Goal: Task Accomplishment & Management: Use online tool/utility

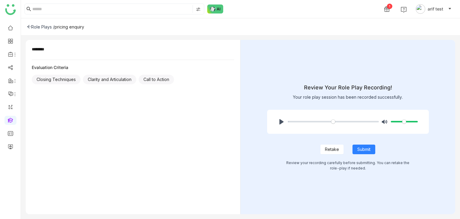
click at [31, 27] on div "Role Plays /" at bounding box center [41, 26] width 28 height 5
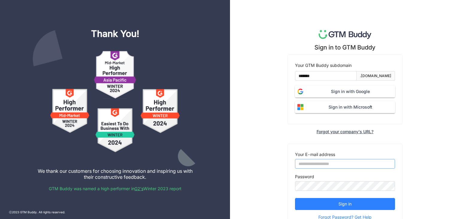
type input "**********"
click at [323, 91] on span "Sign in with Google" at bounding box center [350, 91] width 89 height 7
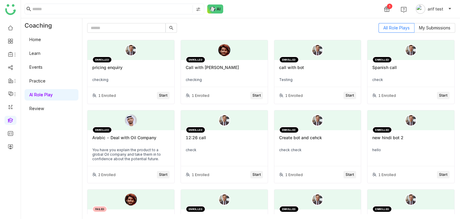
click at [125, 74] on div "pricing enquiry" at bounding box center [130, 70] width 77 height 10
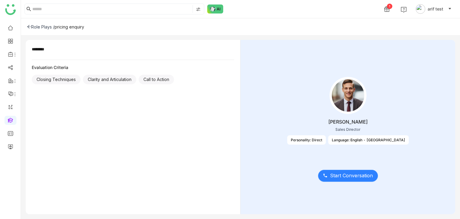
click at [343, 178] on span "Start Conversation" at bounding box center [351, 175] width 43 height 7
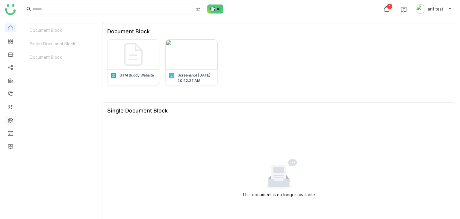
click at [10, 122] on link at bounding box center [10, 119] width 5 height 5
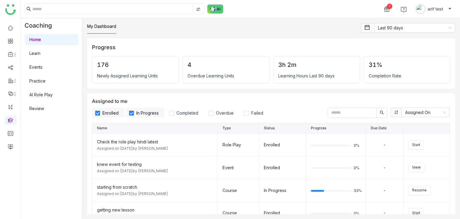
click at [49, 96] on link "AI Role Play" at bounding box center [40, 94] width 23 height 5
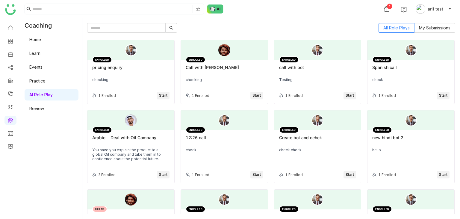
click at [141, 59] on div at bounding box center [131, 50] width 87 height 20
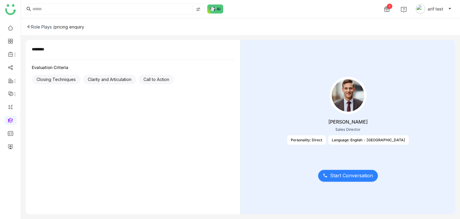
click at [354, 178] on span "Start Conversation" at bounding box center [351, 175] width 43 height 7
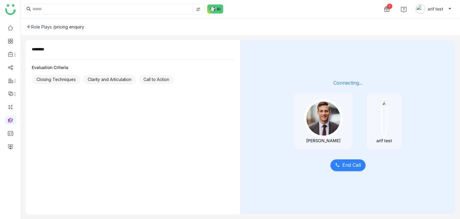
click at [354, 162] on span "End Call" at bounding box center [352, 164] width 19 height 7
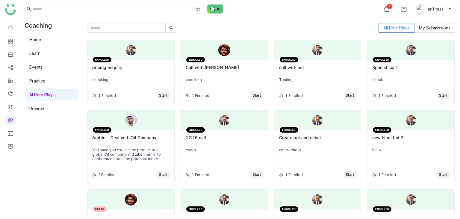
click at [165, 97] on span "Start" at bounding box center [163, 96] width 8 height 6
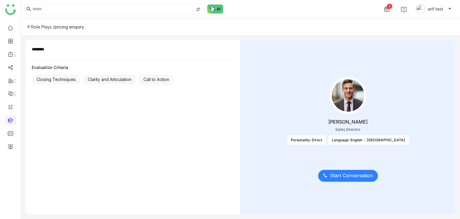
click at [344, 176] on span "Start Conversation" at bounding box center [351, 175] width 43 height 7
click at [340, 174] on span "Start Conversation" at bounding box center [351, 175] width 43 height 7
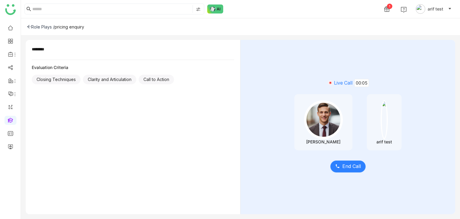
click at [356, 169] on span "End Call" at bounding box center [352, 165] width 19 height 7
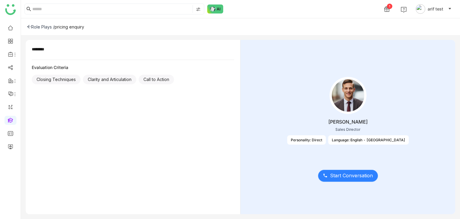
click at [365, 175] on span "Start Conversation" at bounding box center [351, 175] width 43 height 7
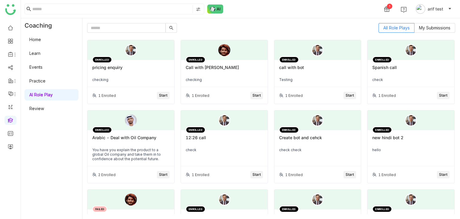
click at [259, 99] on button "Start" at bounding box center [257, 95] width 13 height 7
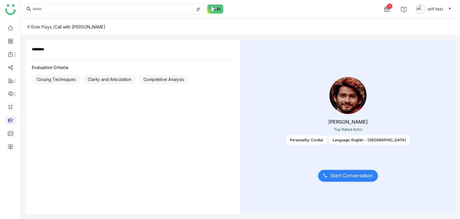
click at [361, 177] on span "Start Conversation" at bounding box center [351, 175] width 43 height 7
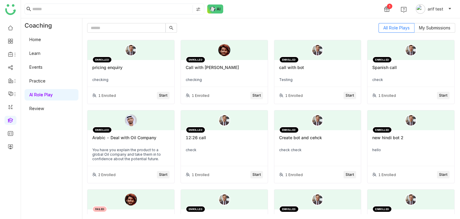
click at [117, 67] on div "pricing enquiry" at bounding box center [130, 70] width 77 height 10
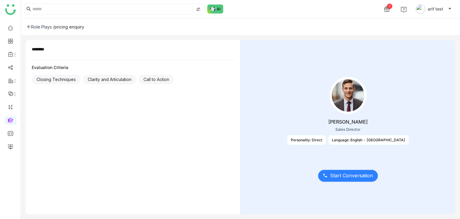
click at [344, 175] on span "Start Conversation" at bounding box center [351, 175] width 43 height 7
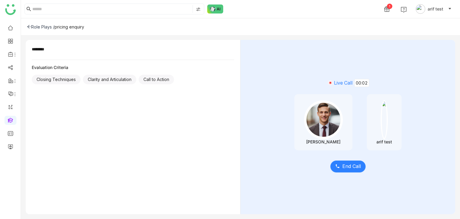
click at [356, 166] on span "End Call" at bounding box center [352, 165] width 19 height 7
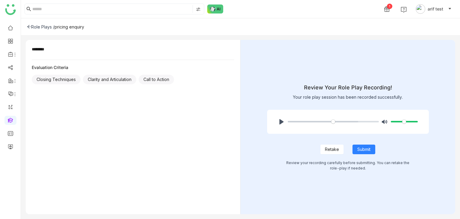
click at [28, 29] on div "Role Plays /" at bounding box center [41, 26] width 28 height 5
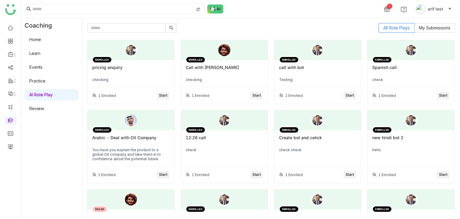
click at [135, 64] on div "ENROLLED pricing enquiry checking" at bounding box center [131, 73] width 87 height 27
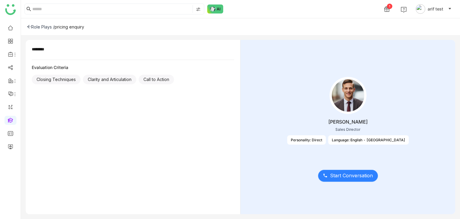
click at [363, 171] on button "Start Conversation" at bounding box center [348, 176] width 60 height 12
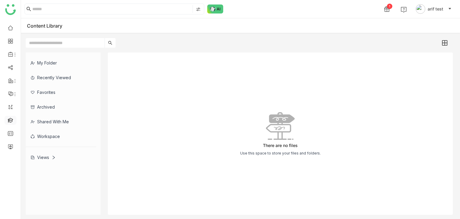
click at [13, 118] on link at bounding box center [10, 119] width 5 height 5
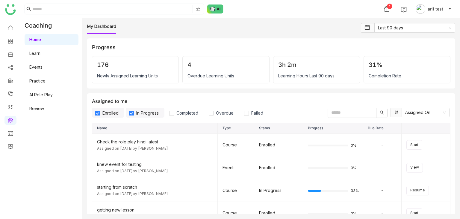
click at [40, 56] on link "Learn" at bounding box center [34, 53] width 11 height 5
click at [56, 87] on div "Home Learn Events Practice AI Role Play Review" at bounding box center [51, 74] width 61 height 83
click at [43, 67] on link "Events" at bounding box center [35, 66] width 13 height 5
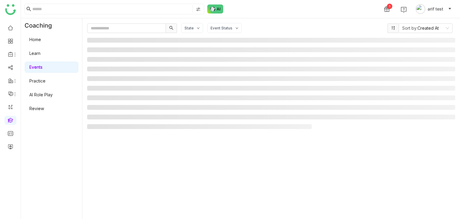
click at [8, 119] on link at bounding box center [10, 119] width 5 height 5
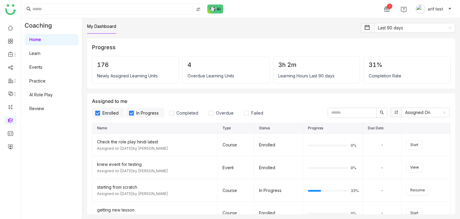
click at [42, 67] on link "Events" at bounding box center [35, 66] width 13 height 5
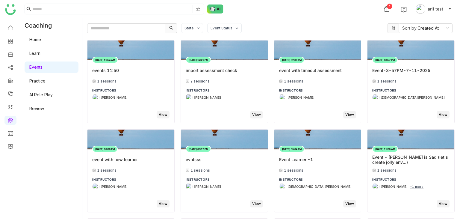
click at [46, 81] on link "Practice" at bounding box center [37, 80] width 16 height 5
click at [49, 96] on link "AI Role Play" at bounding box center [40, 94] width 23 height 5
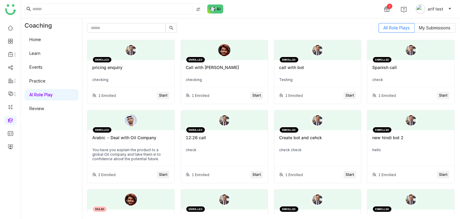
click at [138, 68] on div "pricing enquiry" at bounding box center [130, 70] width 77 height 10
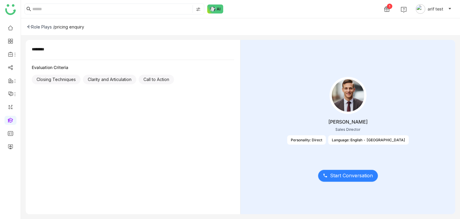
click at [341, 179] on button "Start Conversation" at bounding box center [348, 176] width 60 height 12
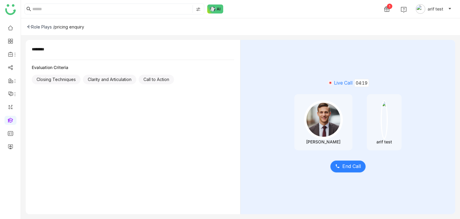
click at [353, 162] on span "End Call" at bounding box center [352, 165] width 19 height 7
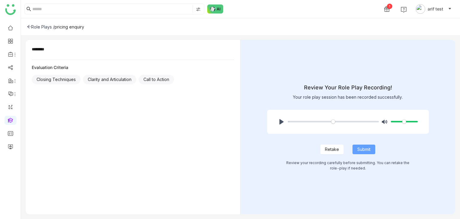
click at [367, 147] on span "Submit" at bounding box center [364, 149] width 13 height 7
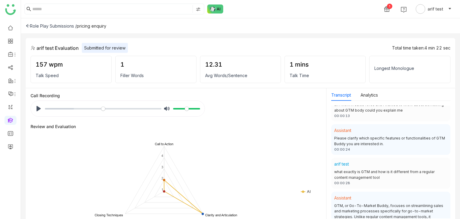
scroll to position [99, 0]
click at [37, 104] on button "Pause Play" at bounding box center [39, 109] width 10 height 10
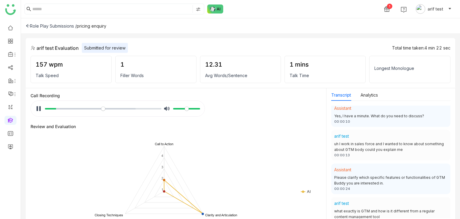
scroll to position [80, 0]
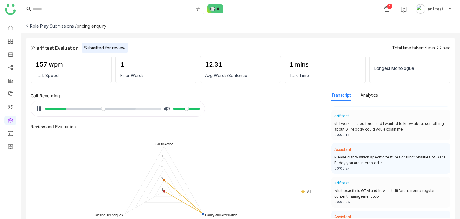
type input "*****"
click at [28, 25] on icon at bounding box center [28, 26] width 4 height 4
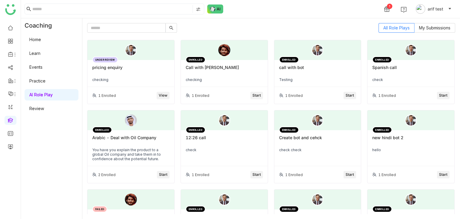
click at [163, 67] on div "pricing enquiry" at bounding box center [130, 70] width 77 height 10
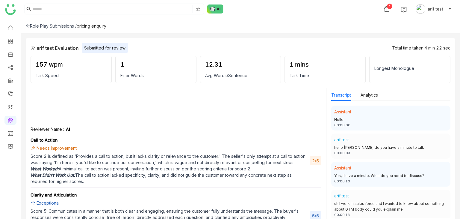
scroll to position [228, 0]
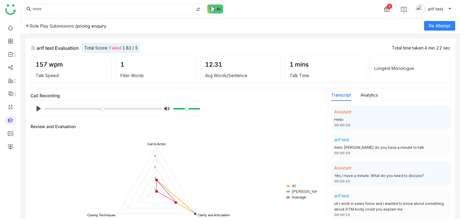
click at [269, 42] on div "arif test Evaluation Total Score: Failed 1.83 / 5 Total time taken: 4 min 22 se…" at bounding box center [241, 63] width 430 height 50
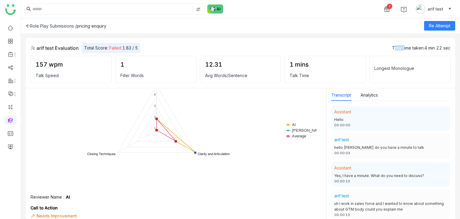
scroll to position [62, 0]
click at [446, 21] on button "Re Attempt" at bounding box center [440, 26] width 31 height 10
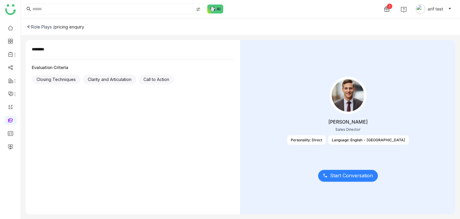
click at [365, 177] on span "Start Conversation" at bounding box center [351, 175] width 43 height 7
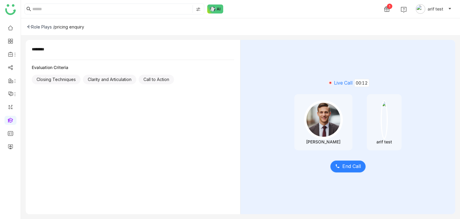
click at [351, 164] on span "End Call" at bounding box center [352, 165] width 19 height 7
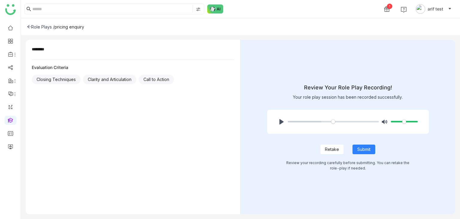
click at [332, 149] on span "Retake" at bounding box center [332, 149] width 14 height 7
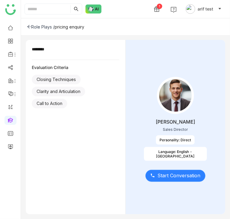
click at [171, 175] on span "Start Conversation" at bounding box center [178, 175] width 43 height 7
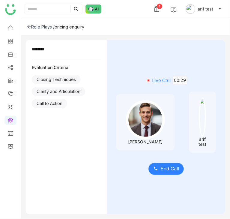
click at [154, 163] on button "End Call" at bounding box center [165, 169] width 35 height 12
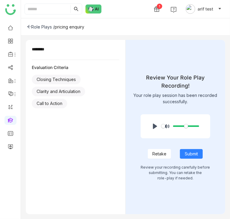
click at [164, 150] on span "Retake" at bounding box center [159, 153] width 14 height 7
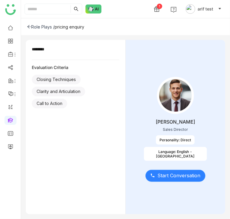
click at [183, 173] on span "Start Conversation" at bounding box center [178, 175] width 43 height 7
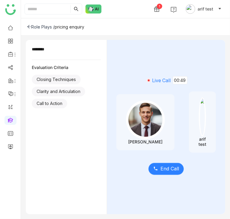
click at [161, 165] on span "End Call" at bounding box center [169, 168] width 19 height 7
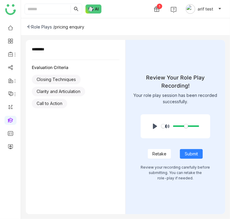
click at [158, 151] on span "Retake" at bounding box center [159, 153] width 14 height 7
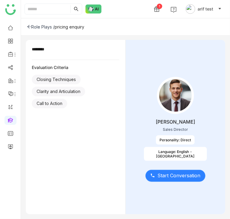
click at [192, 172] on span "Start Conversation" at bounding box center [178, 175] width 43 height 7
click at [178, 168] on div "Start Conversation" at bounding box center [175, 171] width 81 height 25
click at [177, 177] on span "Start Conversation" at bounding box center [178, 175] width 43 height 7
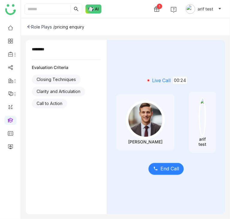
click at [160, 165] on span "End Call" at bounding box center [169, 168] width 19 height 7
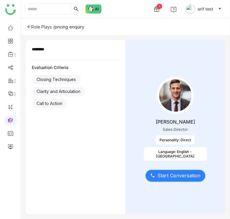
click at [192, 177] on span "Start Conversation" at bounding box center [178, 175] width 43 height 7
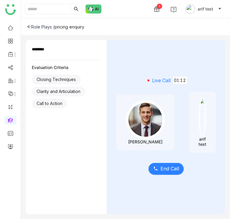
click at [148, 169] on button "End Call" at bounding box center [165, 169] width 35 height 12
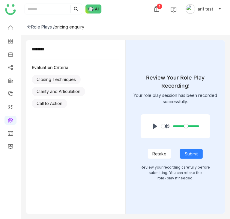
click at [153, 153] on button "Retake" at bounding box center [159, 154] width 23 height 10
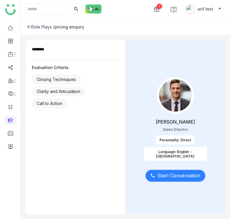
click at [156, 176] on button "Start Conversation" at bounding box center [175, 176] width 60 height 12
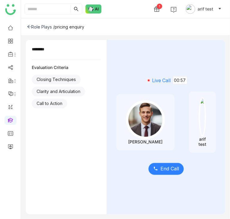
click at [163, 168] on span "End Call" at bounding box center [169, 168] width 19 height 7
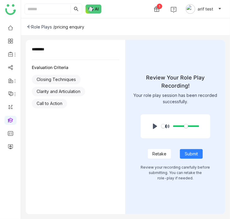
click at [152, 153] on button "Retake" at bounding box center [159, 154] width 23 height 10
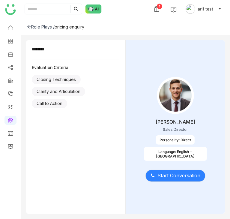
click at [182, 168] on div "Start Conversation" at bounding box center [175, 171] width 81 height 25
click at [181, 173] on span "Start Conversation" at bounding box center [178, 175] width 43 height 7
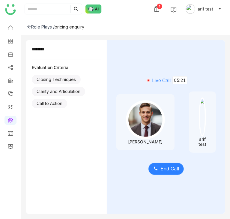
click at [160, 167] on span "End Call" at bounding box center [169, 168] width 19 height 7
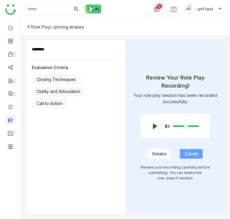
click at [194, 150] on span "Submit" at bounding box center [191, 153] width 13 height 7
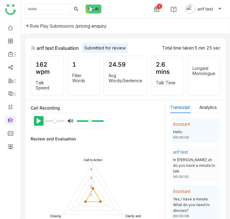
click at [38, 116] on button "Pause Play" at bounding box center [39, 121] width 10 height 10
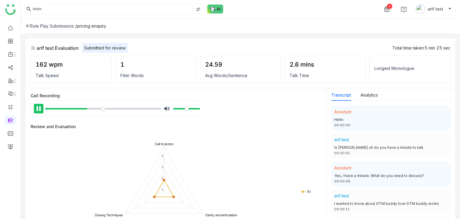
click at [39, 107] on button "Pause Play" at bounding box center [39, 109] width 10 height 10
type input "****"
